Goal: Information Seeking & Learning: Learn about a topic

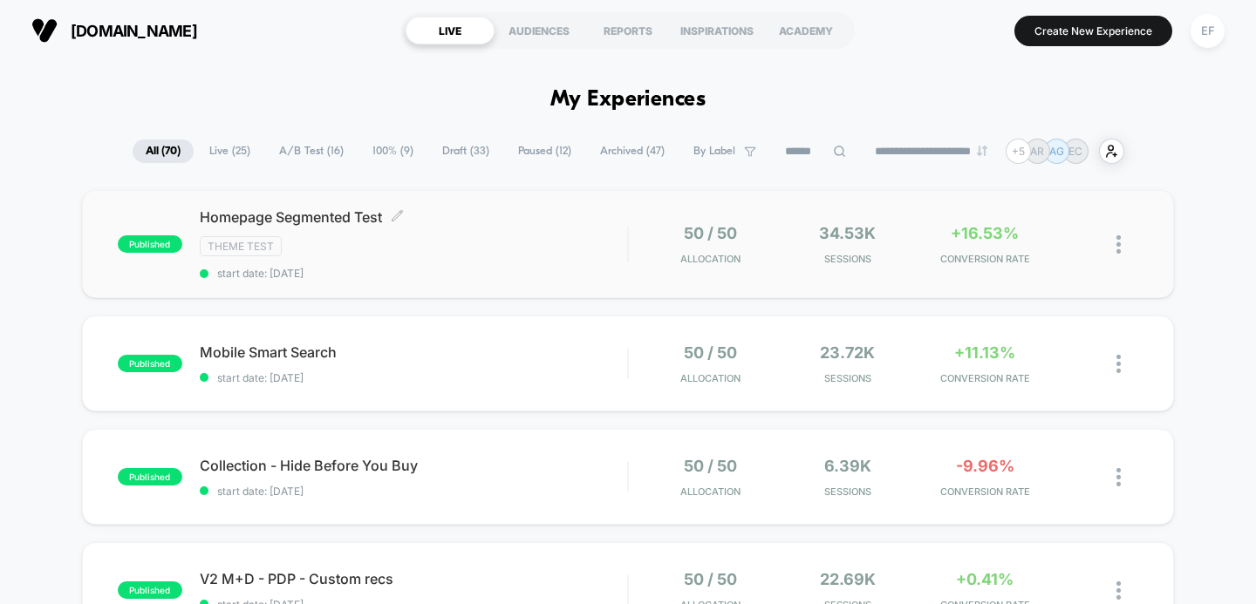
click at [400, 249] on div "Theme Test" at bounding box center [414, 246] width 428 height 20
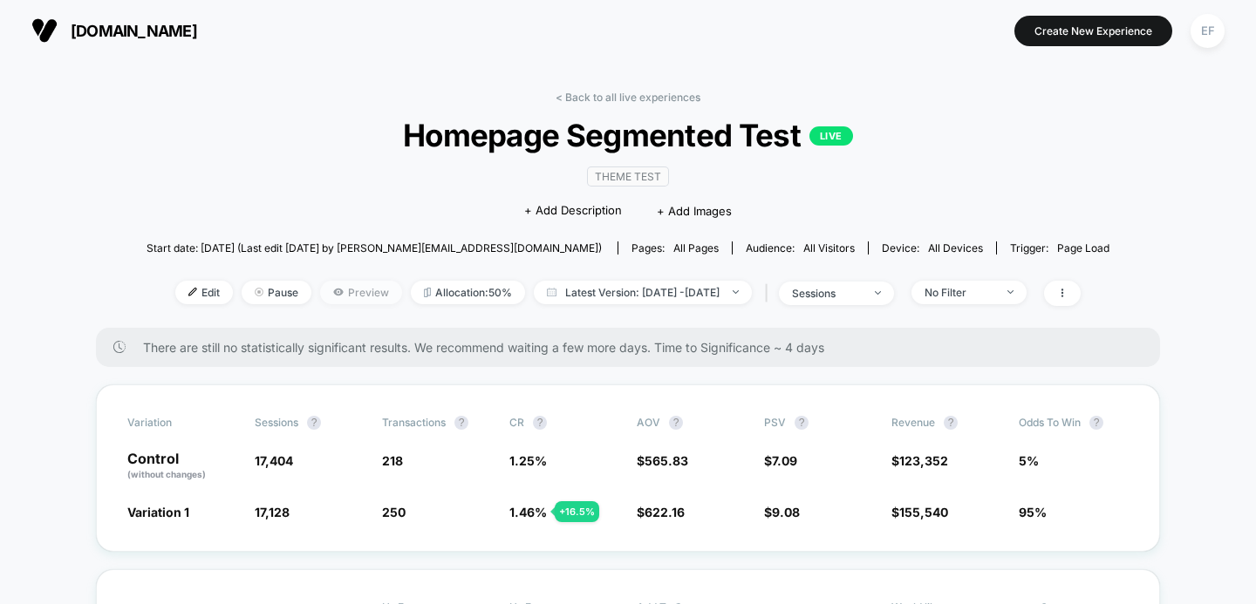
click at [334, 290] on span "Preview" at bounding box center [361, 293] width 82 height 24
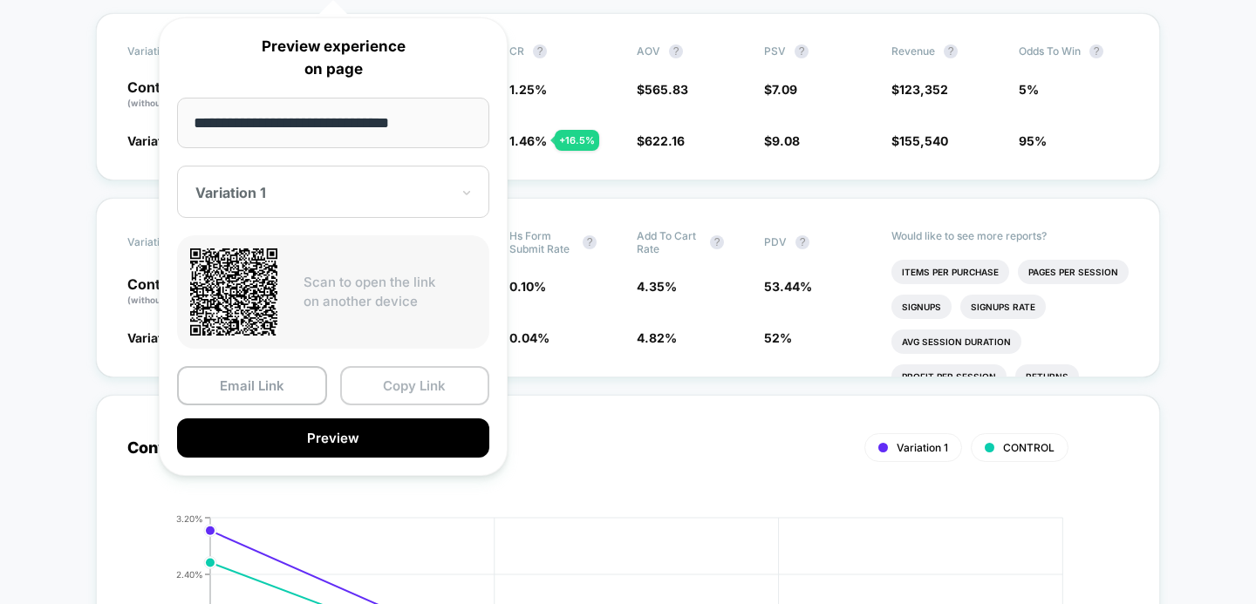
scroll to position [631, 0]
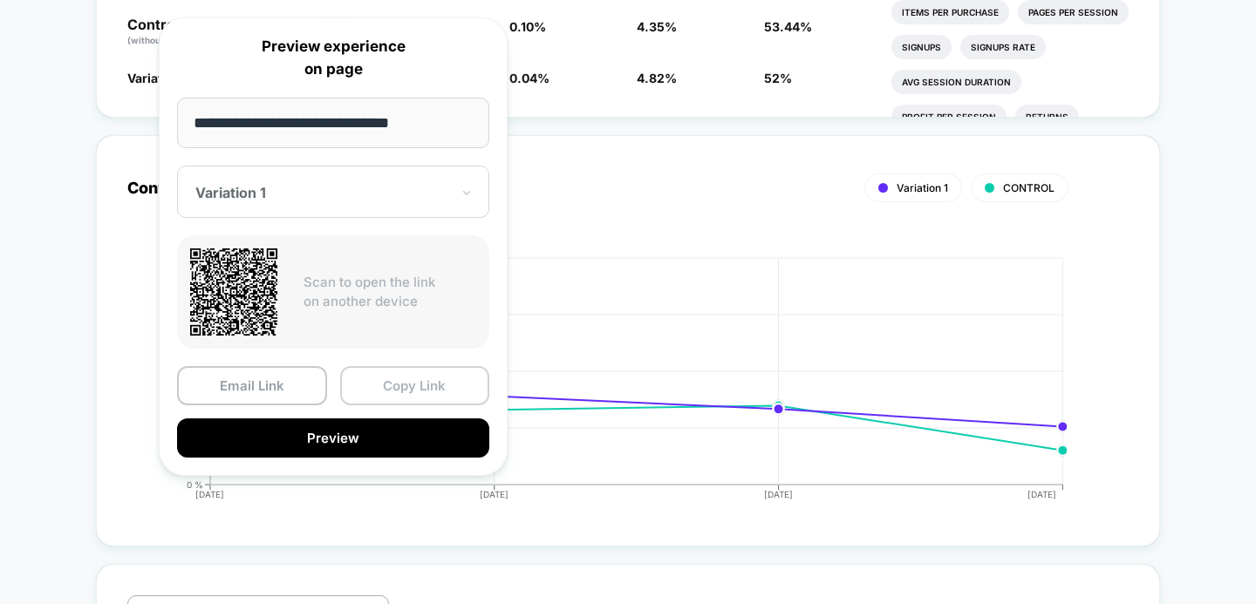
click at [417, 384] on button "Copy Link" at bounding box center [415, 385] width 150 height 39
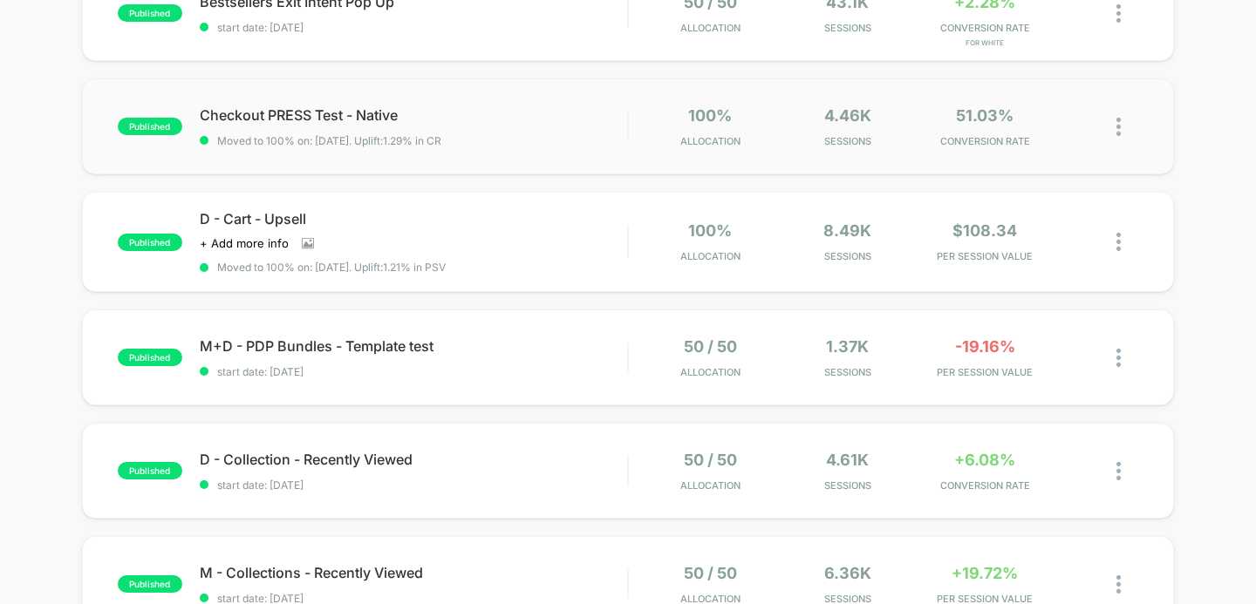
scroll to position [719, 0]
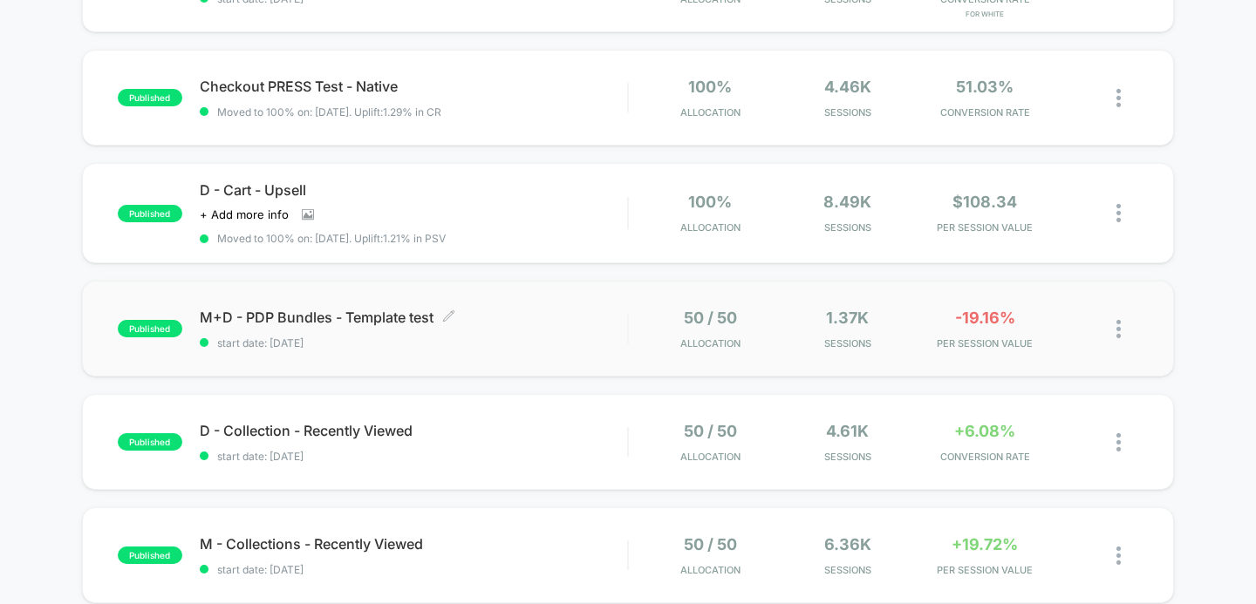
click at [530, 326] on div "M+D - PDP Bundles - Template test Click to edit experience details Click to edi…" at bounding box center [414, 329] width 428 height 41
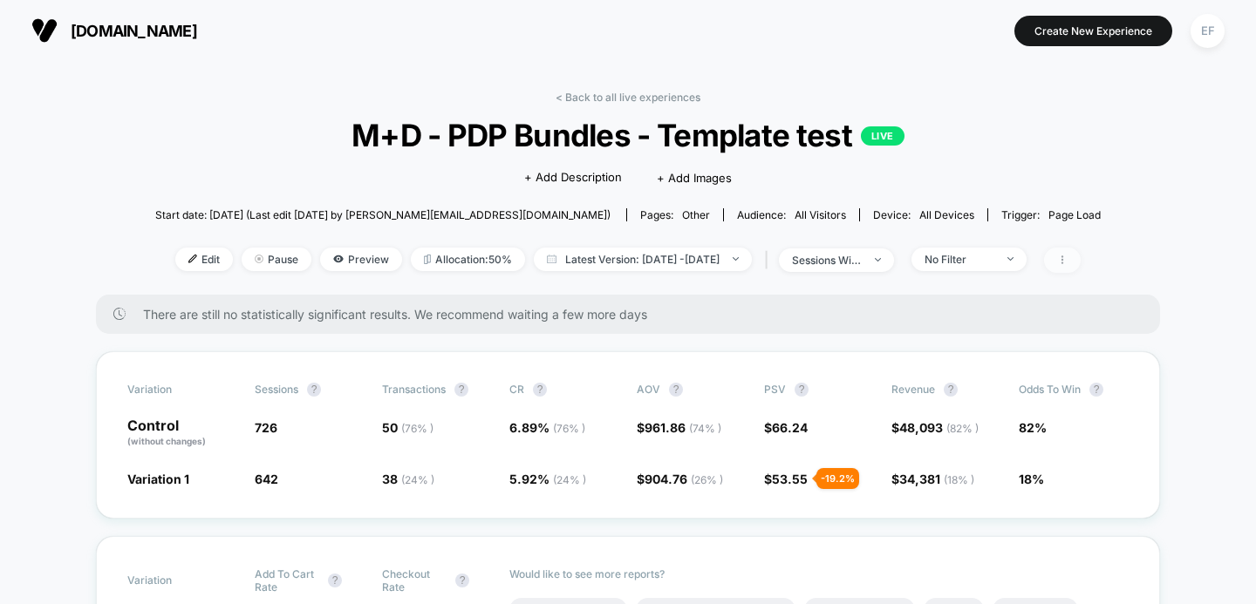
click at [1081, 255] on span at bounding box center [1062, 260] width 37 height 25
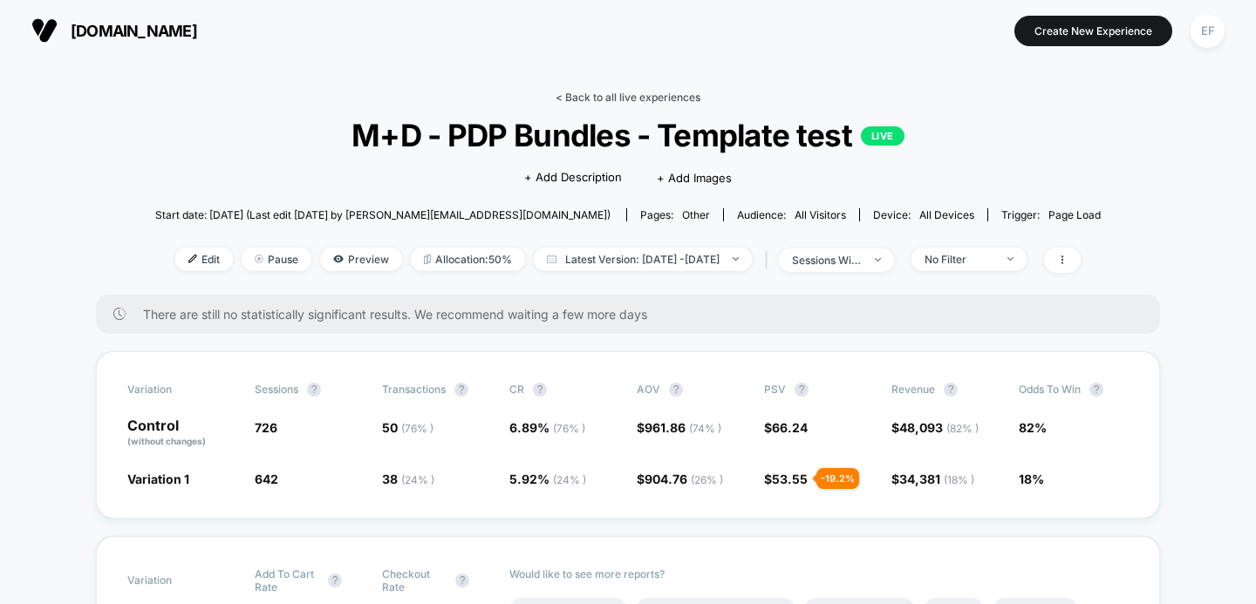
click at [638, 101] on link "< Back to all live experiences" at bounding box center [628, 97] width 145 height 13
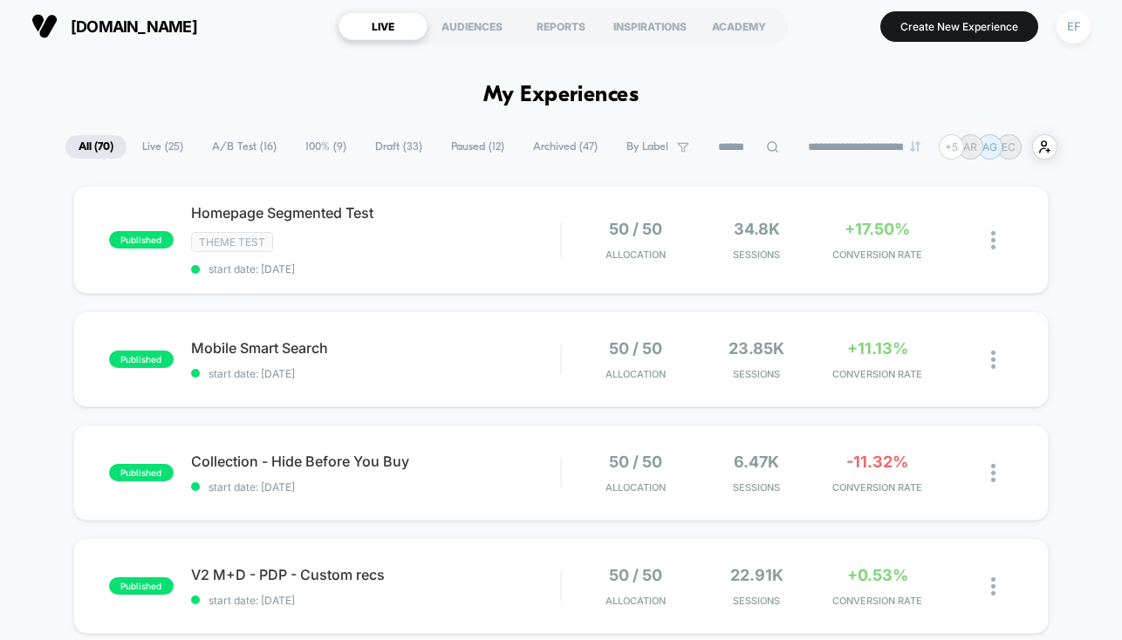
click at [253, 146] on span "A/B Test ( 16 )" at bounding box center [244, 147] width 91 height 24
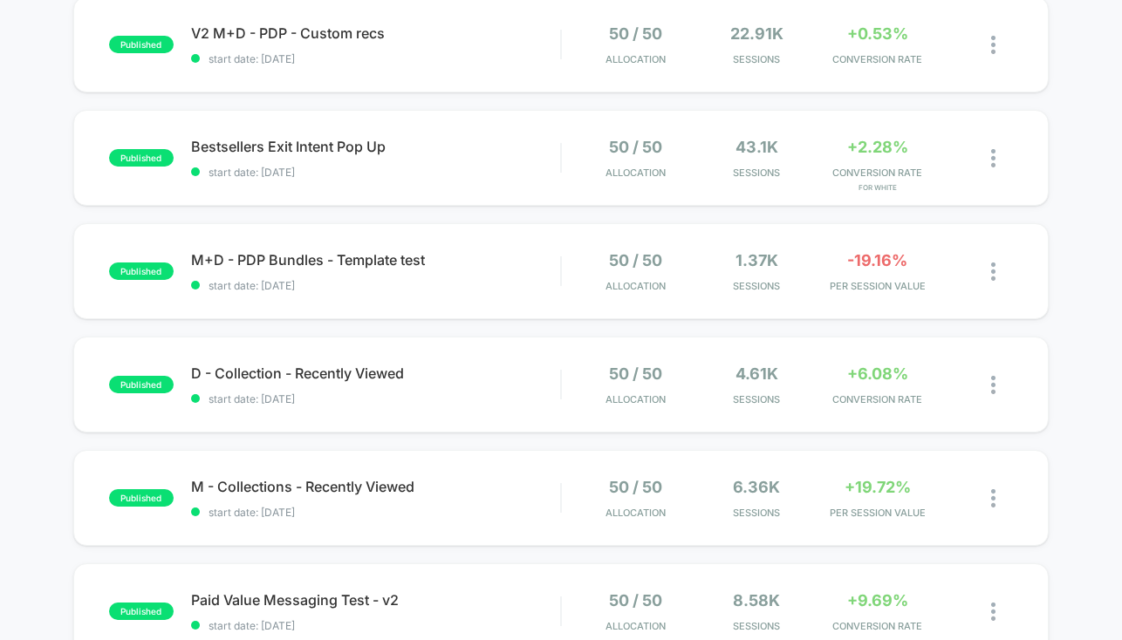
scroll to position [569, 0]
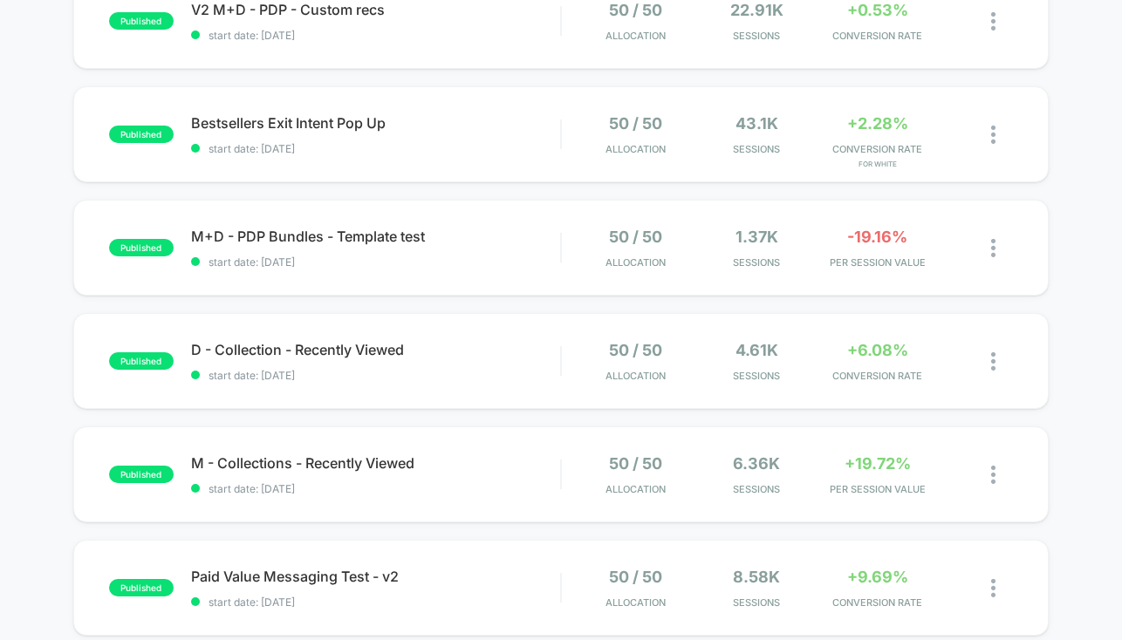
click at [517, 271] on div "published M+D - PDP Bundles - Template test start date: 8/27/2025 50 / 50 Alloc…" at bounding box center [561, 248] width 976 height 96
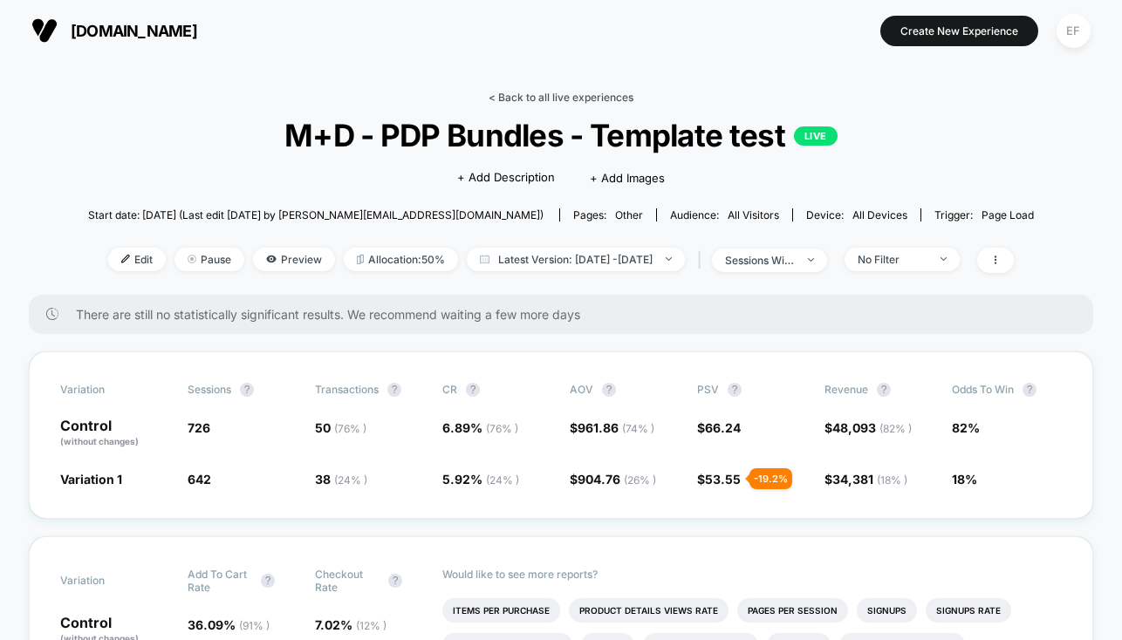
click at [534, 92] on link "< Back to all live experiences" at bounding box center [560, 97] width 145 height 13
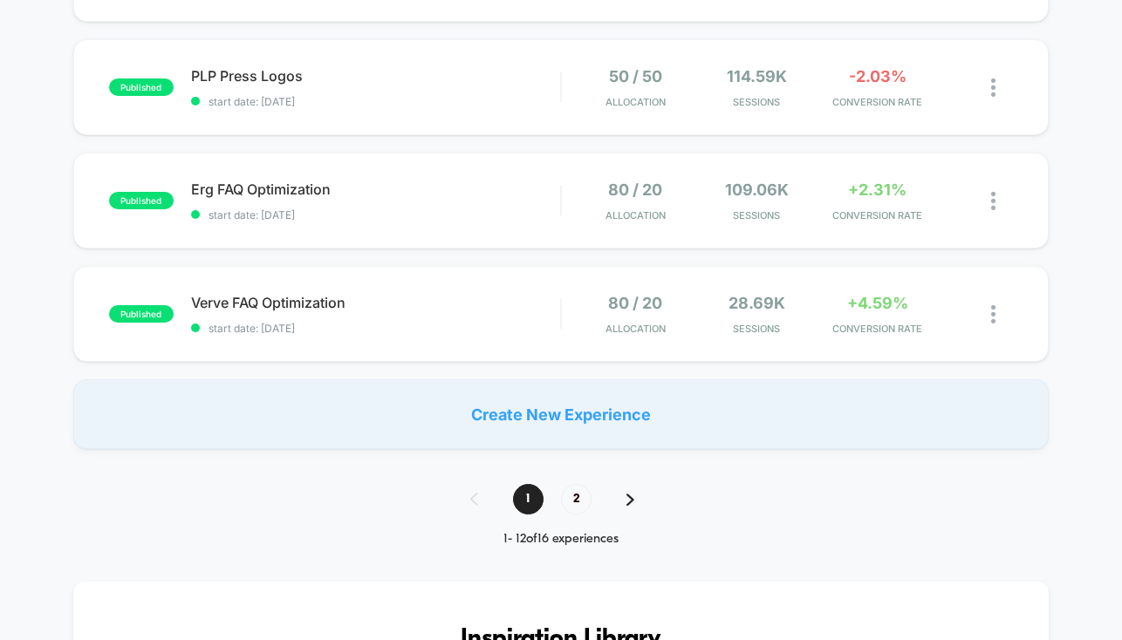
scroll to position [1135, 0]
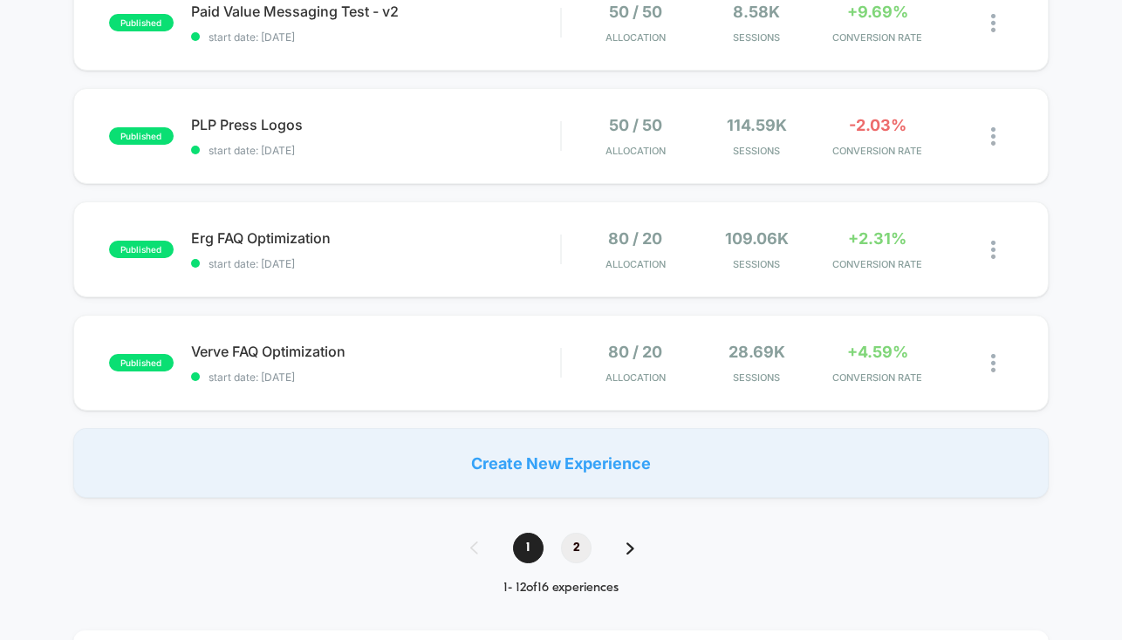
click at [572, 549] on span "2" at bounding box center [576, 548] width 31 height 31
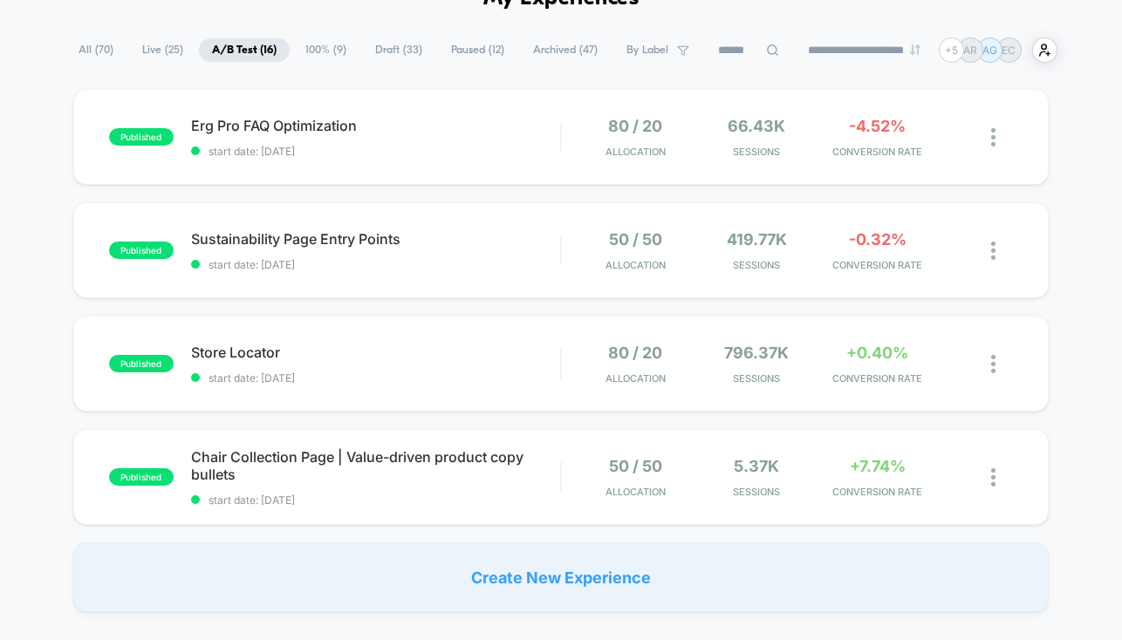
scroll to position [99, 0]
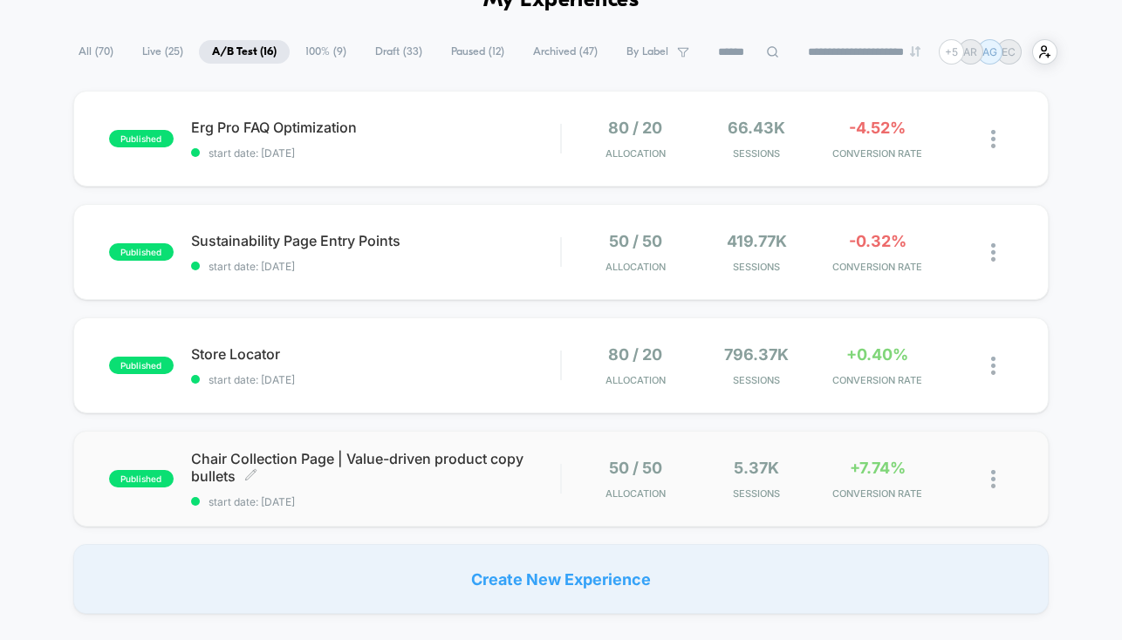
click at [427, 487] on div "Chair Collection Page | Value-driven product copy bullets Click to edit experie…" at bounding box center [376, 479] width 370 height 58
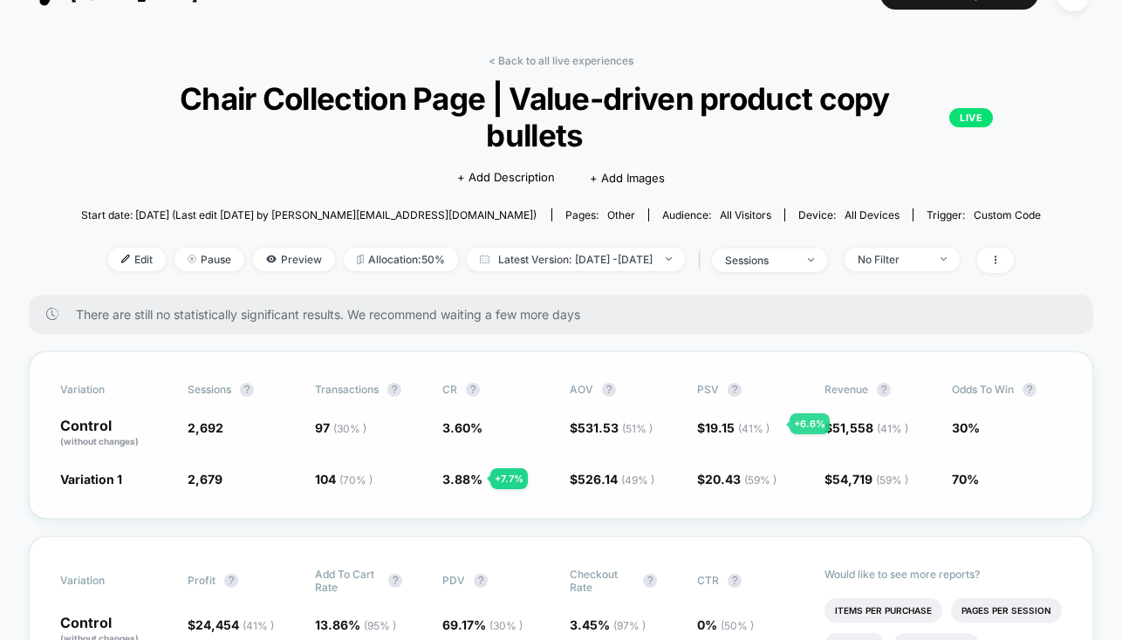
scroll to position [35, 0]
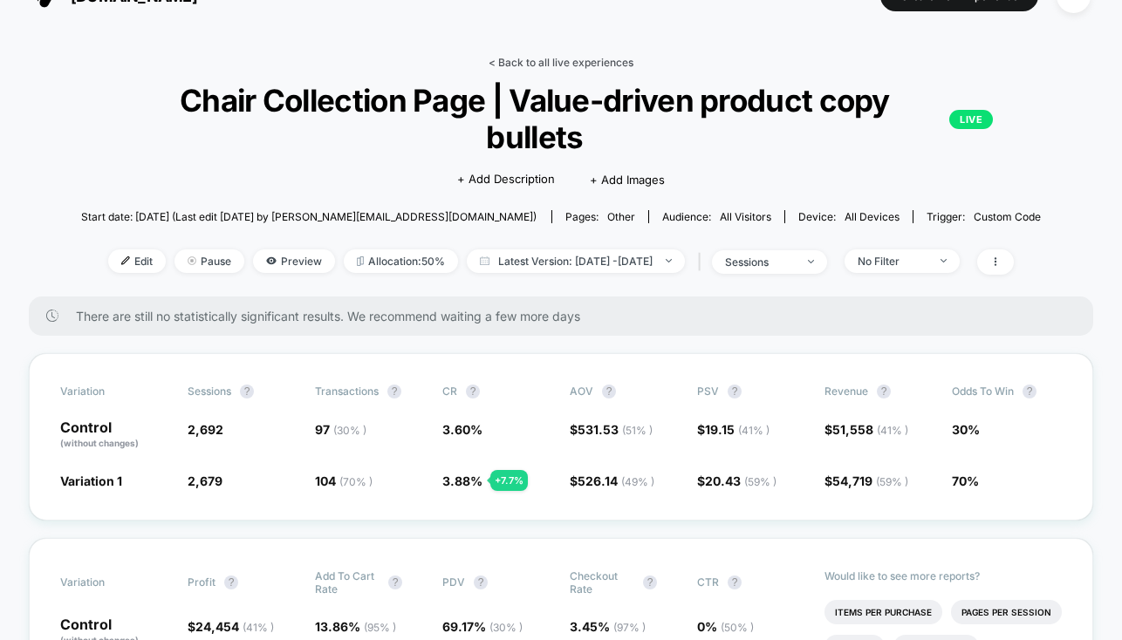
click at [534, 59] on link "< Back to all live experiences" at bounding box center [560, 62] width 145 height 13
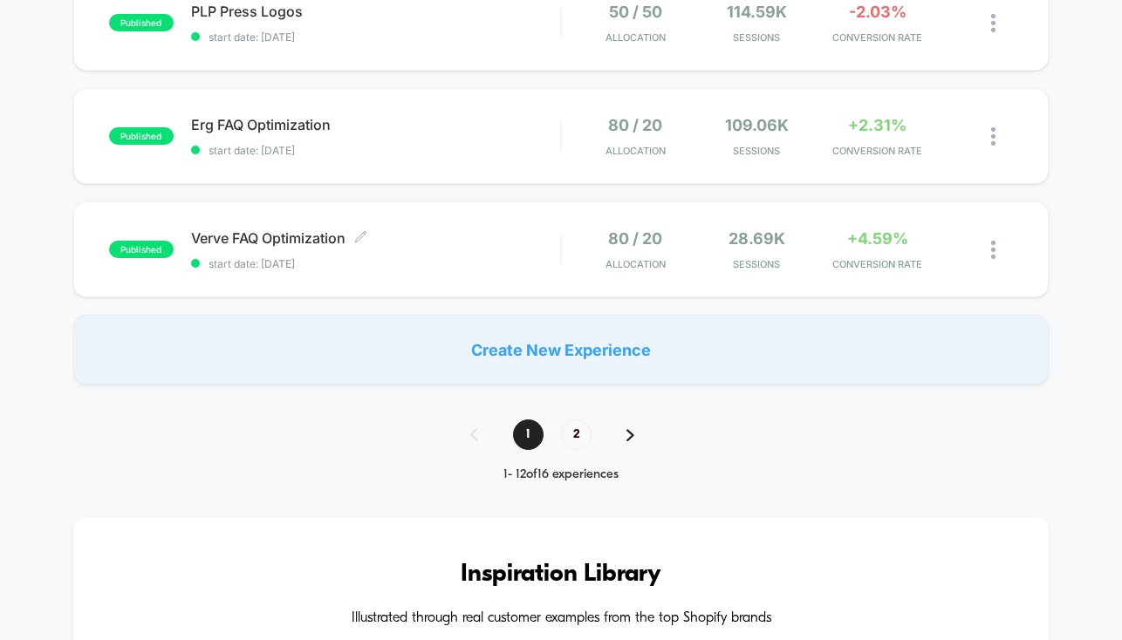
scroll to position [1251, 0]
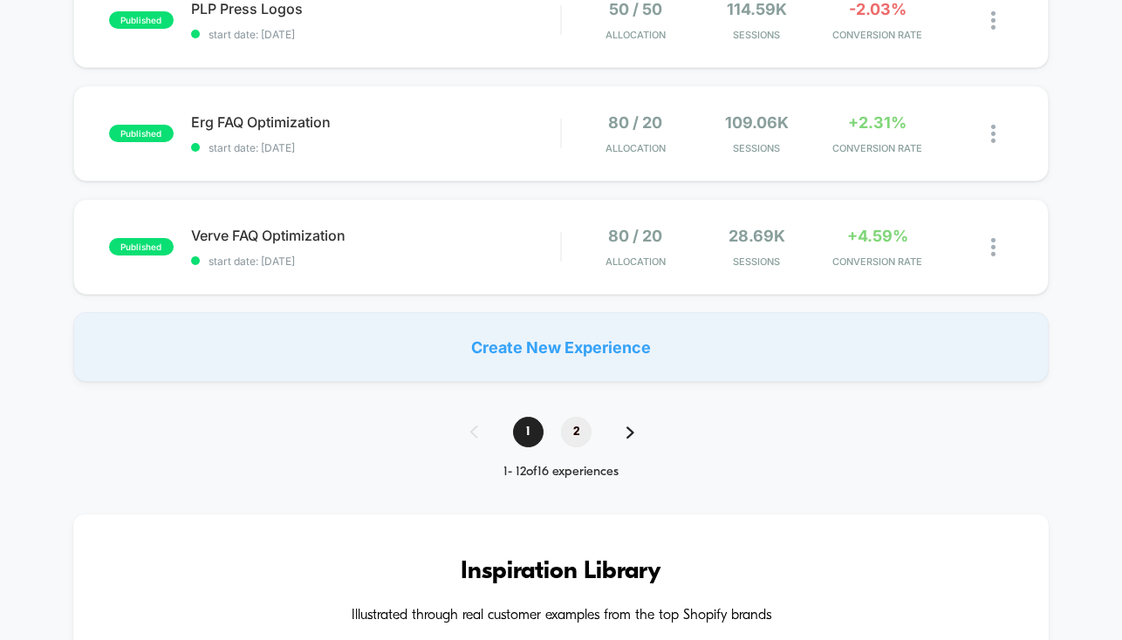
click at [568, 430] on span "2" at bounding box center [576, 432] width 31 height 31
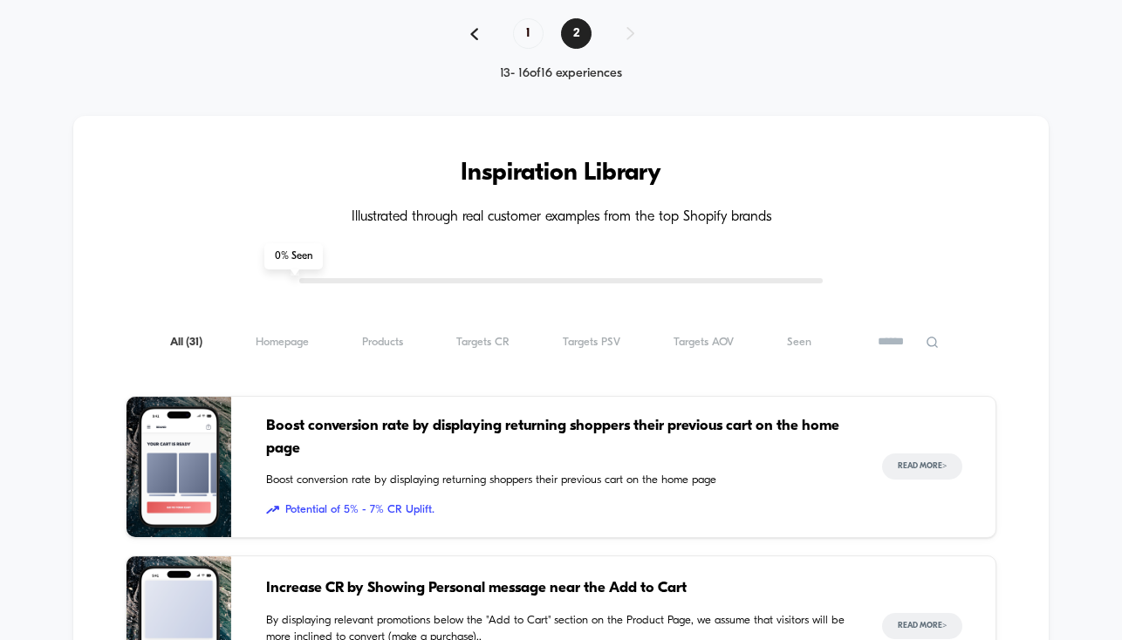
scroll to position [534, 0]
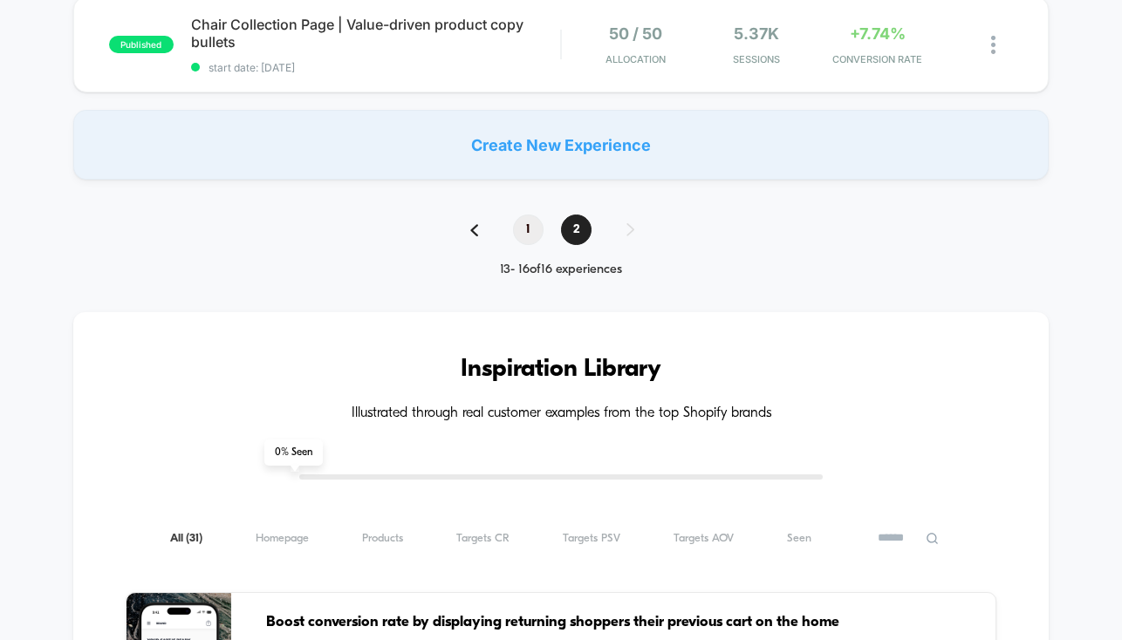
click at [525, 230] on span "1" at bounding box center [528, 230] width 31 height 31
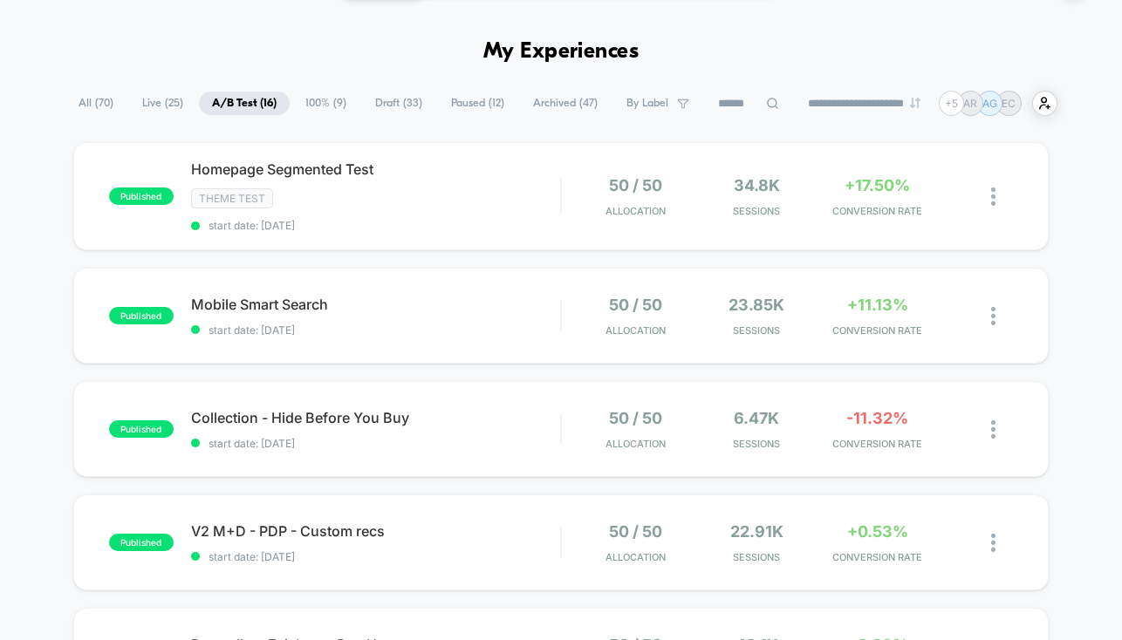
scroll to position [49, 0]
